Goal: Transaction & Acquisition: Download file/media

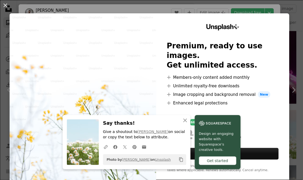
scroll to position [2160, 0]
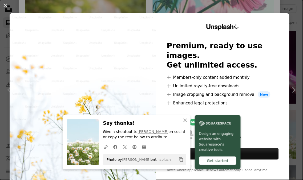
click at [290, 90] on div "An X shape An X shape Close Say thanks! Give a shoutout to [PERSON_NAME] on soc…" at bounding box center [151, 90] width 303 height 180
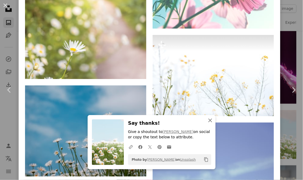
click at [209, 120] on icon "An X shape" at bounding box center [210, 120] width 6 height 6
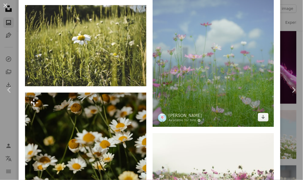
scroll to position [2486, 0]
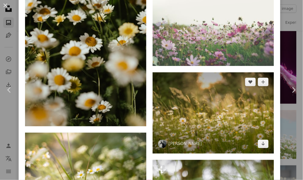
click at [238, 85] on img at bounding box center [213, 112] width 121 height 81
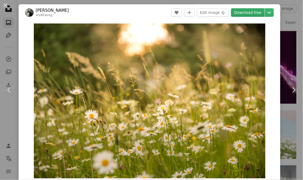
click at [248, 16] on link "Download free" at bounding box center [248, 12] width 34 height 9
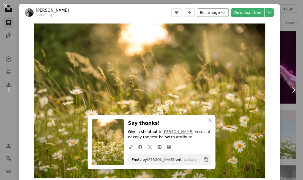
click at [204, 11] on button "Edit image Plus sign for Unsplash+" at bounding box center [213, 12] width 32 height 9
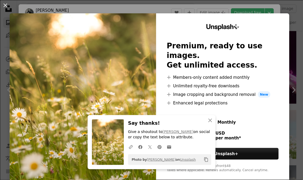
click at [245, 2] on div "An X shape An X shape Close Say thanks! Give a shoutout to [PERSON_NAME] on soc…" at bounding box center [151, 90] width 303 height 180
